Goal: Browse casually: Explore the website without a specific task or goal

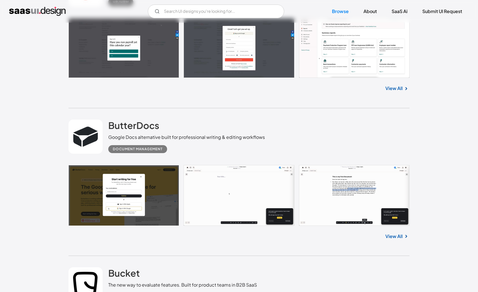
scroll to position [1415, 0]
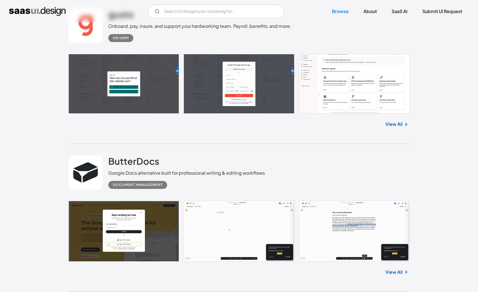
click at [382, 84] on link at bounding box center [239, 84] width 341 height 60
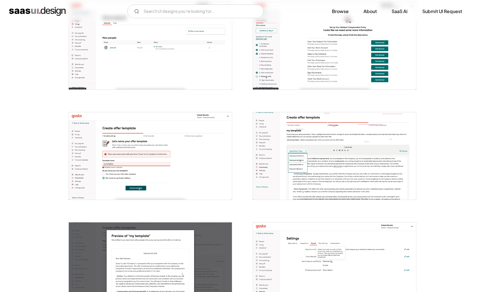
scroll to position [1020, 0]
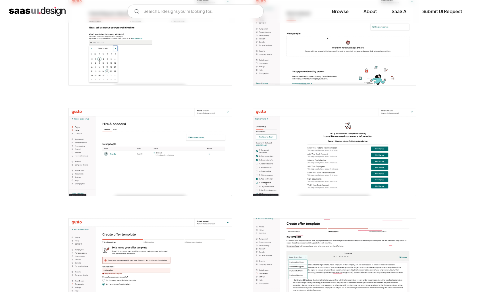
click at [167, 173] on img "open lightbox" at bounding box center [150, 152] width 163 height 88
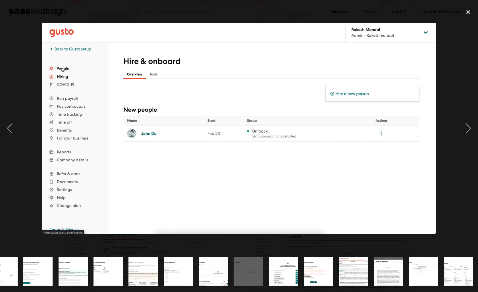
scroll to position [0, 405]
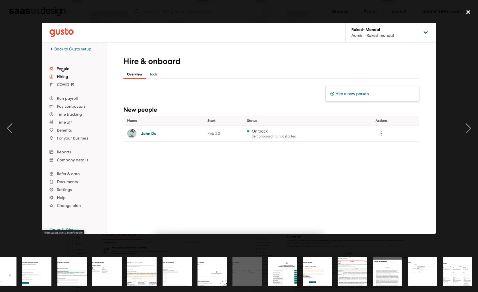
click at [472, 12] on div "close lightbox" at bounding box center [468, 12] width 19 height 13
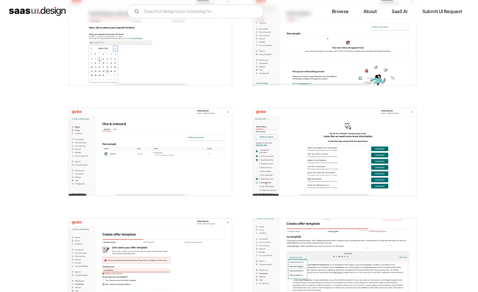
scroll to position [0, 0]
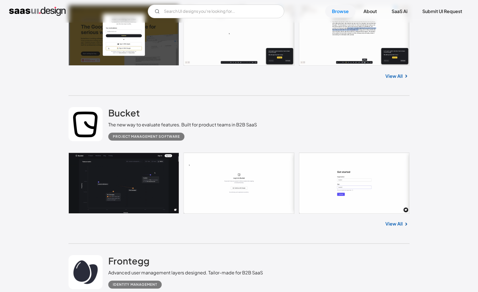
scroll to position [1612, 0]
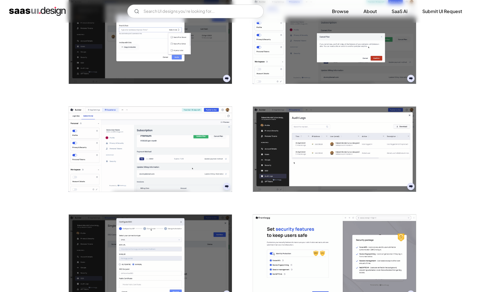
scroll to position [243, 0]
click at [402, 142] on img "open lightbox" at bounding box center [334, 148] width 163 height 85
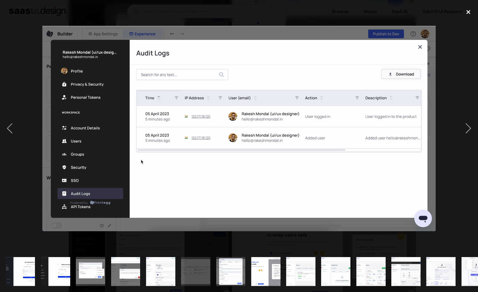
click at [469, 13] on div "close lightbox" at bounding box center [468, 12] width 19 height 13
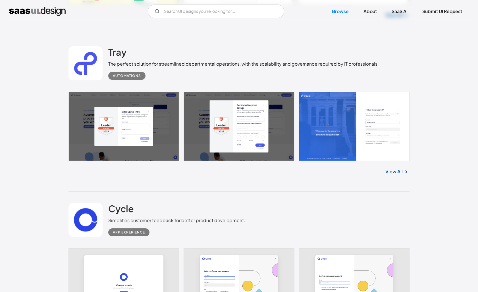
scroll to position [3901, 0]
click at [151, 249] on link at bounding box center [239, 283] width 341 height 69
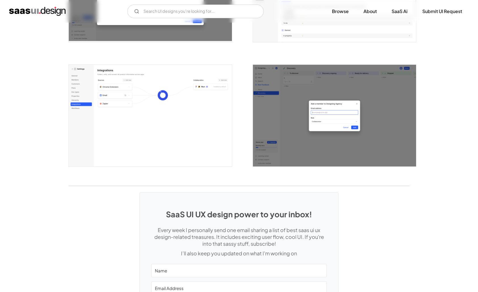
scroll to position [1522, 0]
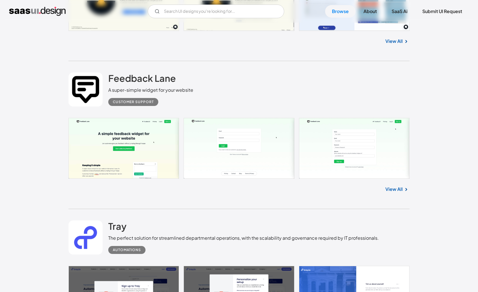
scroll to position [3743, 0]
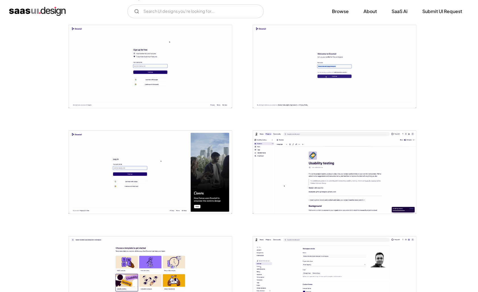
scroll to position [156, 0]
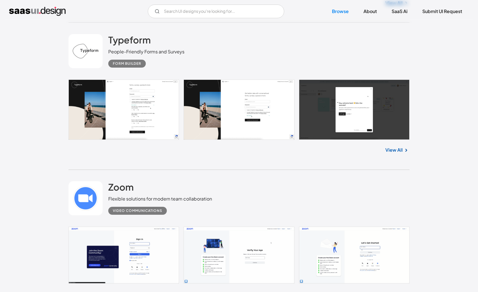
scroll to position [7294, 0]
